Goal: Information Seeking & Learning: Learn about a topic

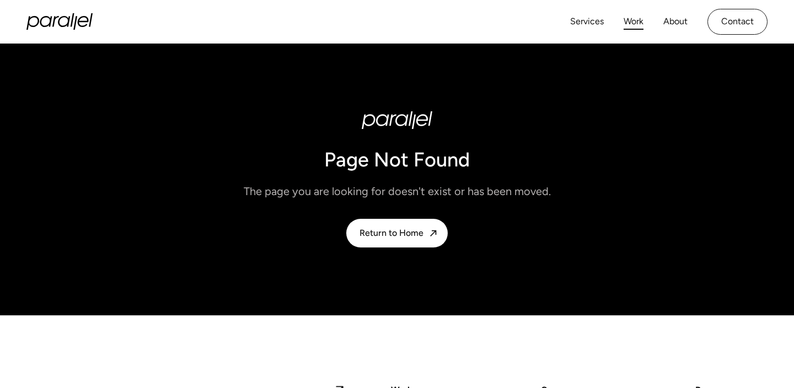
click at [636, 19] on link "Work" at bounding box center [634, 22] width 20 height 16
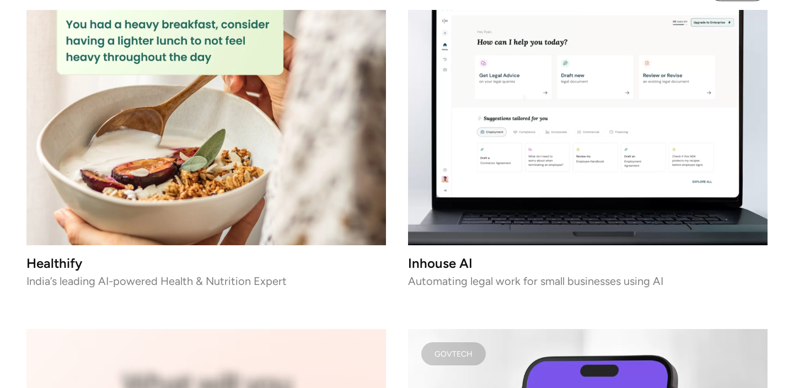
scroll to position [2631, 0]
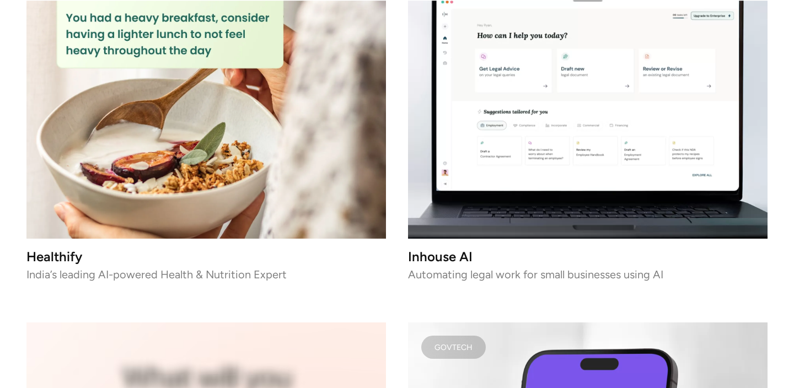
click at [253, 115] on img at bounding box center [206, 98] width 360 height 284
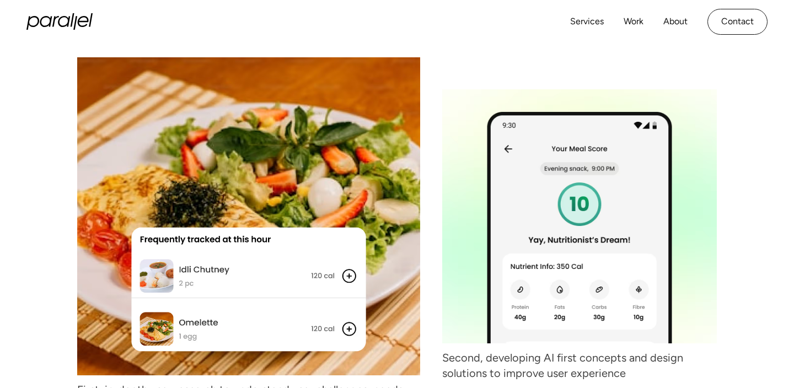
scroll to position [2161, 0]
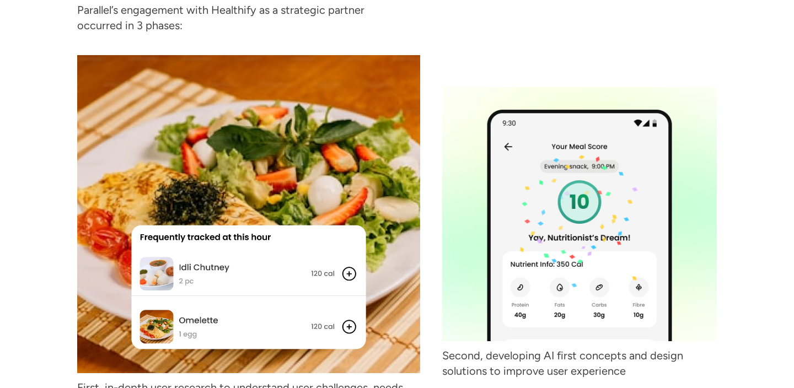
click at [444, 241] on img at bounding box center [579, 214] width 275 height 255
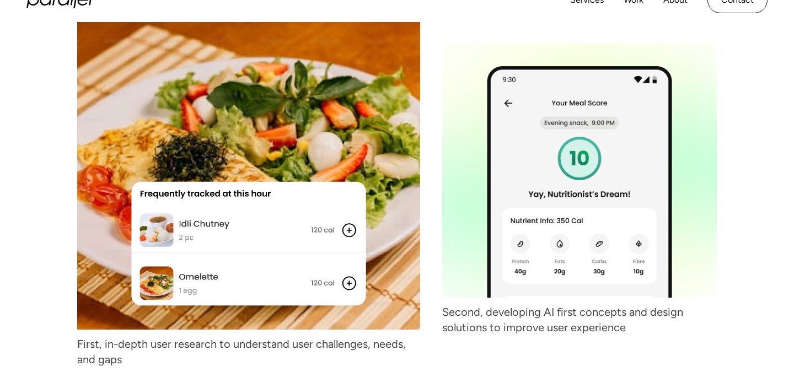
scroll to position [2212, 0]
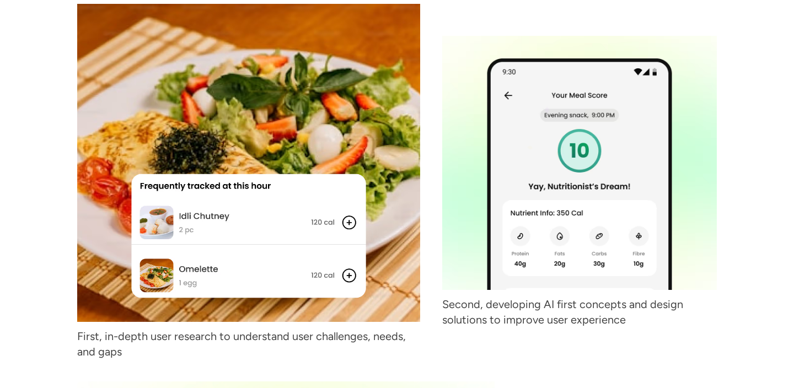
click at [461, 311] on p "Second, developing AI first concepts and design solutions to improve user exper…" at bounding box center [579, 312] width 275 height 31
click at [451, 335] on div "Second, developing AI first concepts and design solutions to improve user exper…" at bounding box center [579, 182] width 275 height 356
